Goal: Ask a question

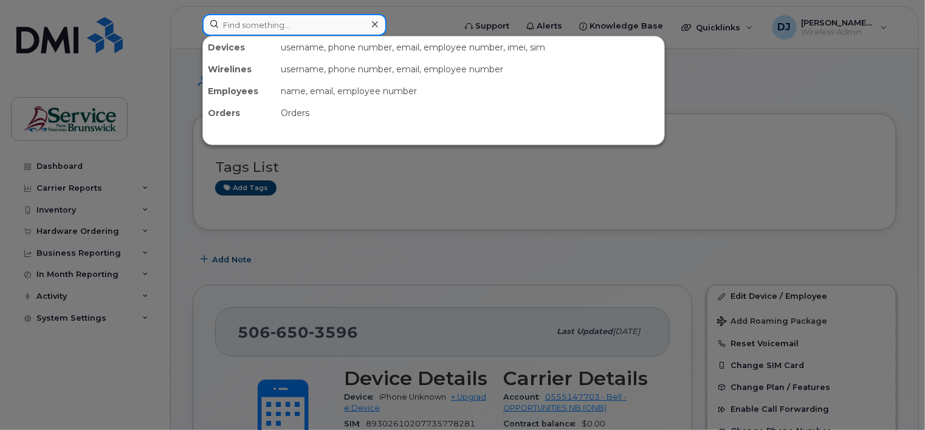
drag, startPoint x: 0, startPoint y: 0, endPoint x: 243, endPoint y: 25, distance: 244.4
click at [243, 25] on input at bounding box center [294, 25] width 184 height 22
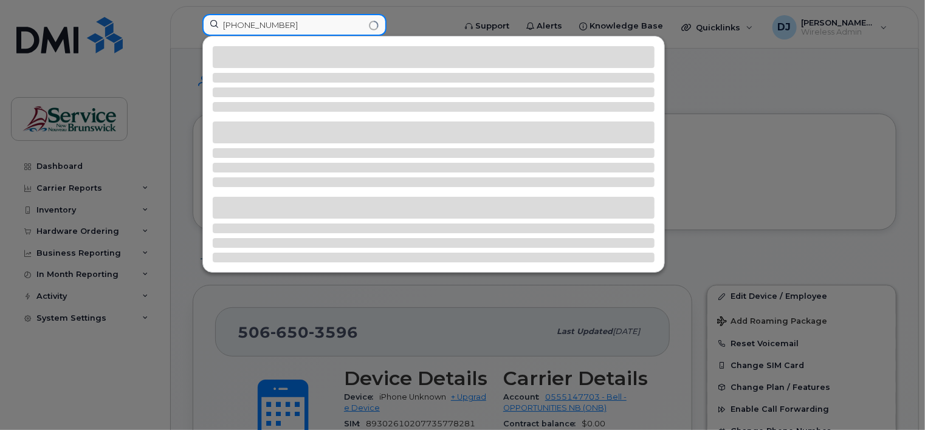
type input "[PHONE_NUMBER]"
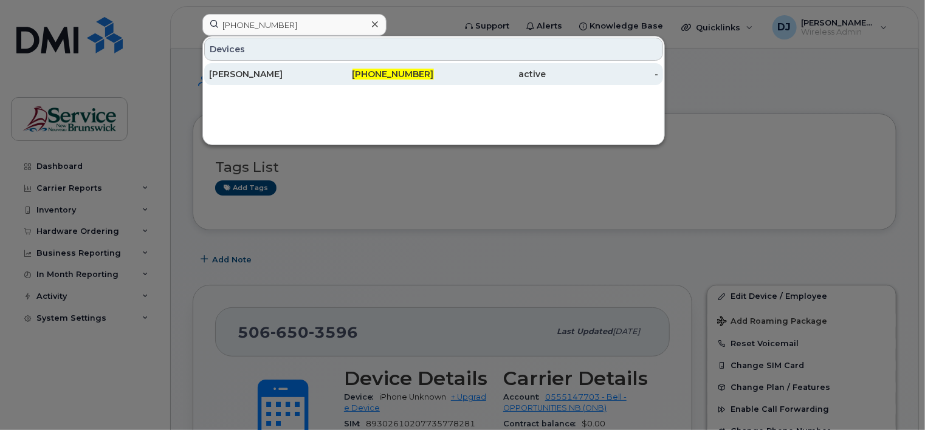
click at [263, 69] on div "[PERSON_NAME]" at bounding box center [265, 74] width 112 height 12
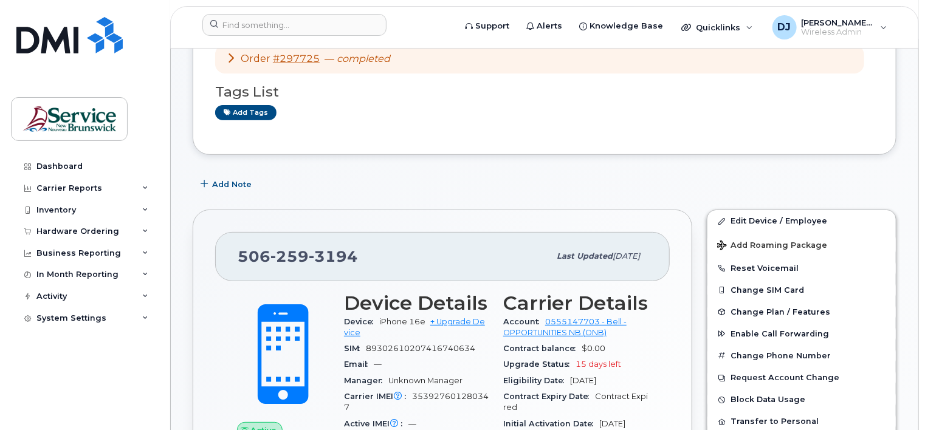
scroll to position [243, 0]
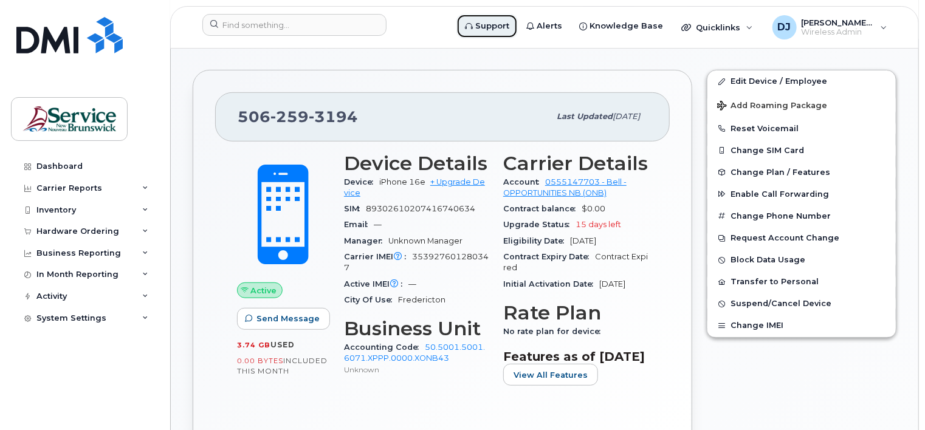
click at [496, 26] on span "Support" at bounding box center [492, 26] width 34 height 12
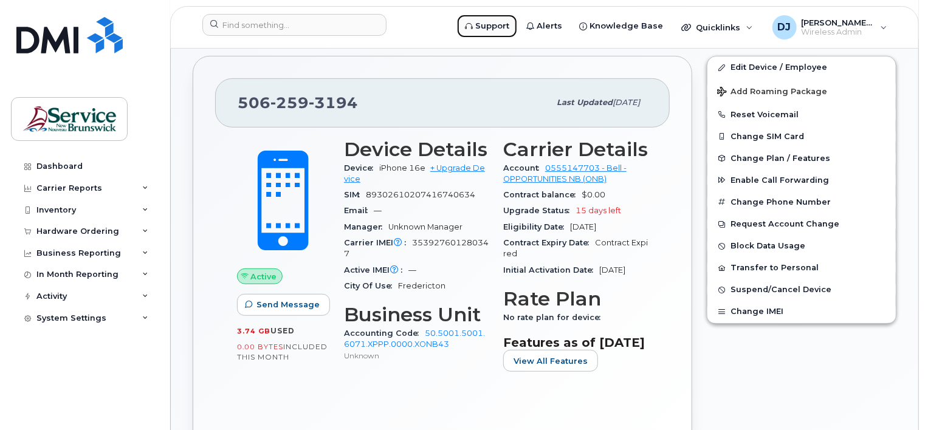
scroll to position [547, 0]
